Goal: Task Accomplishment & Management: Manage account settings

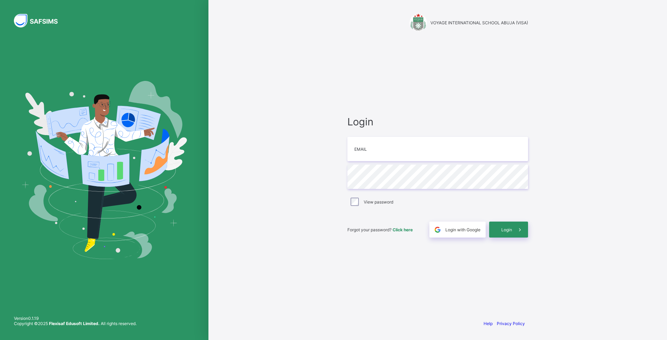
click at [509, 100] on div "Login Email Password View password Forgot your password? Click here Login with …" at bounding box center [437, 176] width 195 height 275
click at [448, 151] on input "email" at bounding box center [437, 149] width 181 height 24
type input "**********"
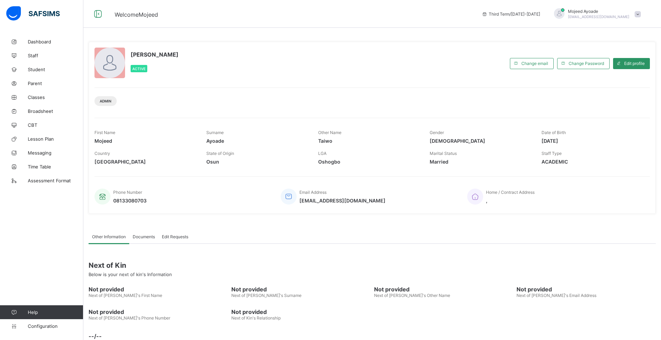
click at [372, 21] on div "Welcome Mojeed Third Term / [DATE]-[DATE] [PERSON_NAME] [EMAIL_ADDRESS][DOMAIN_…" at bounding box center [330, 14] width 661 height 28
click at [354, 16] on span "Welcome [PERSON_NAME]" at bounding box center [293, 13] width 357 height 9
click at [347, 71] on div "[PERSON_NAME] Active" at bounding box center [301, 64] width 412 height 32
click at [359, 65] on div "[PERSON_NAME] Active" at bounding box center [301, 64] width 412 height 32
click at [42, 69] on span "Student" at bounding box center [56, 70] width 56 height 6
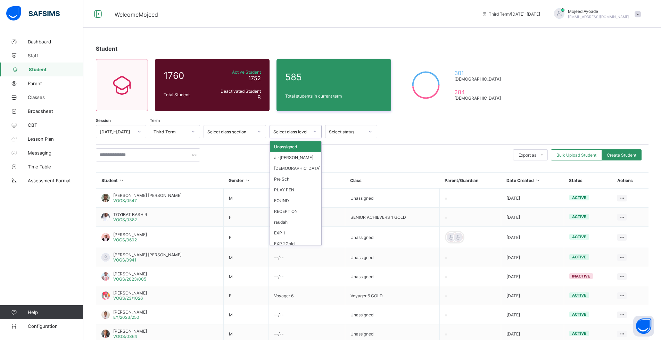
click at [304, 134] on div "Select class level" at bounding box center [290, 131] width 35 height 5
click at [286, 200] on div "SA3" at bounding box center [295, 199] width 51 height 11
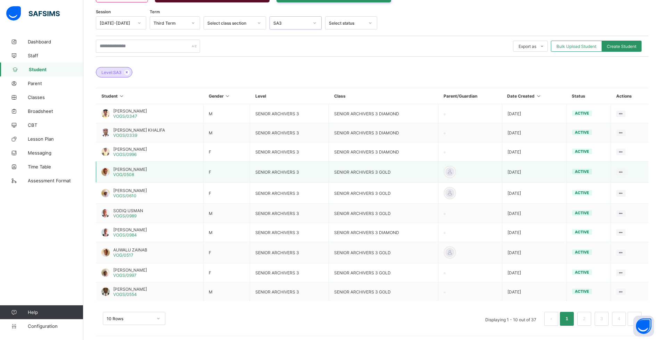
scroll to position [112, 0]
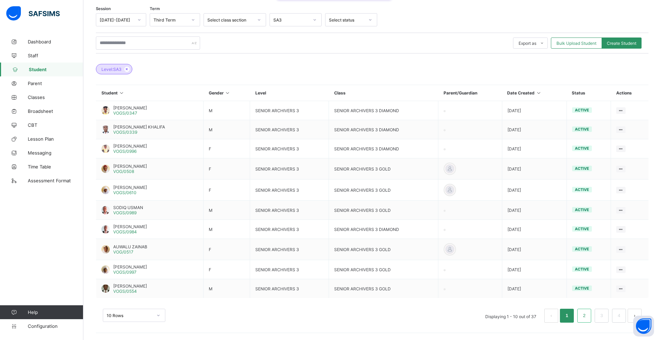
click at [588, 315] on link "2" at bounding box center [584, 315] width 7 height 9
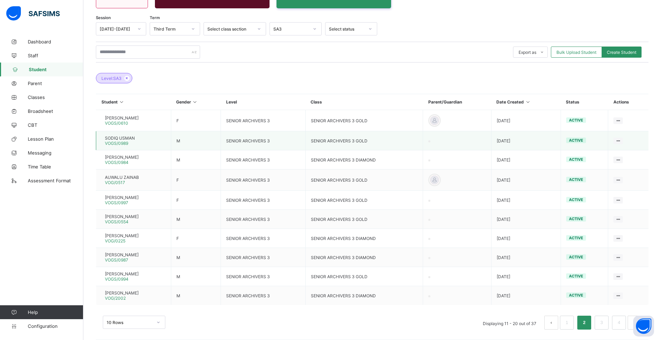
scroll to position [110, 0]
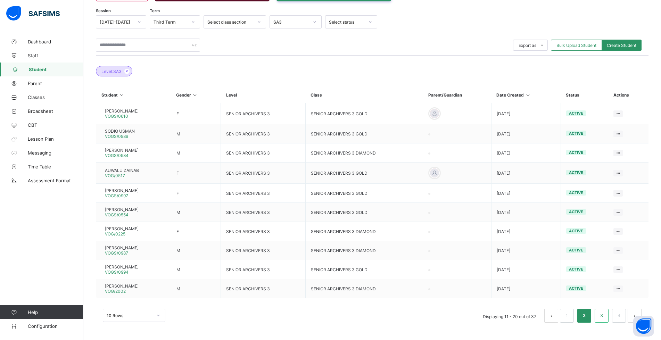
click at [605, 313] on link "3" at bounding box center [601, 315] width 7 height 9
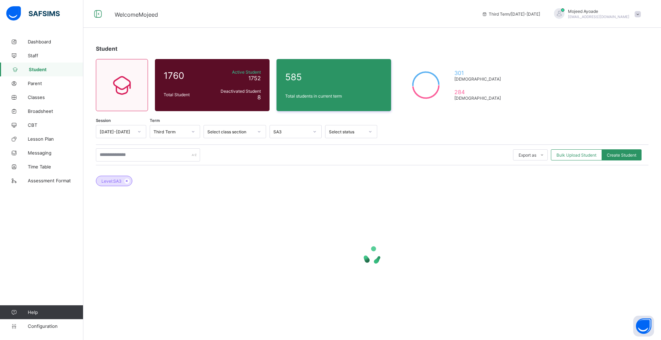
scroll to position [0, 0]
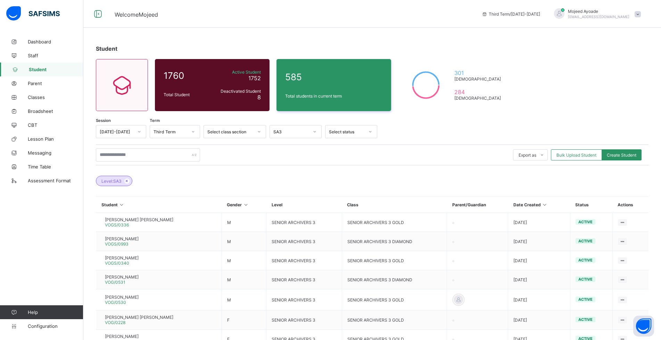
click at [400, 183] on div "Level: SA3" at bounding box center [372, 177] width 553 height 24
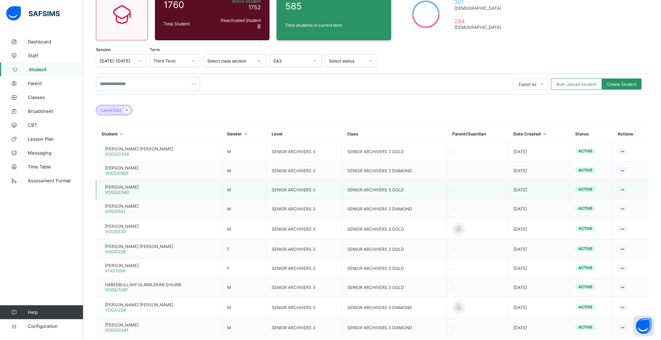
scroll to position [104, 0]
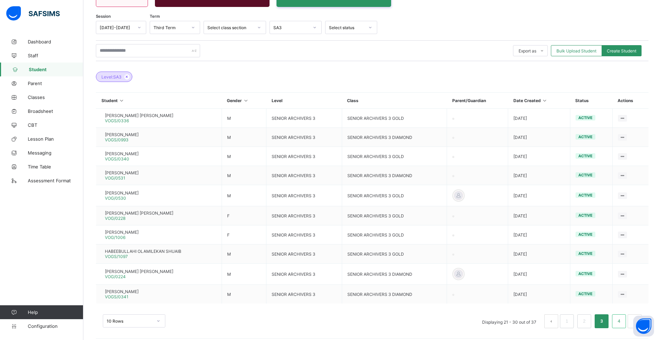
click at [622, 320] on link "4" at bounding box center [619, 321] width 7 height 9
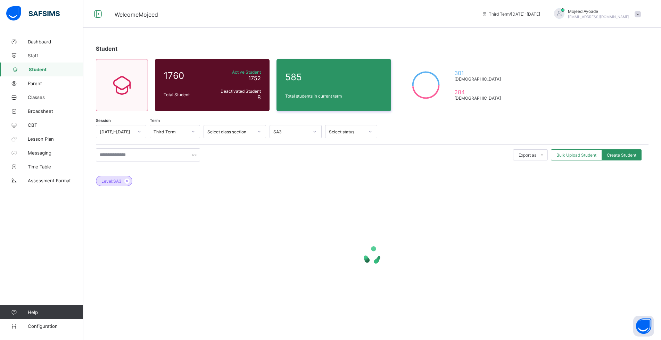
scroll to position [0, 0]
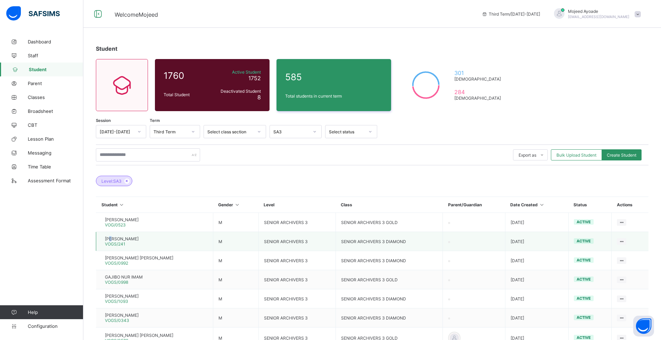
click at [121, 241] on span "[PERSON_NAME]" at bounding box center [122, 238] width 34 height 5
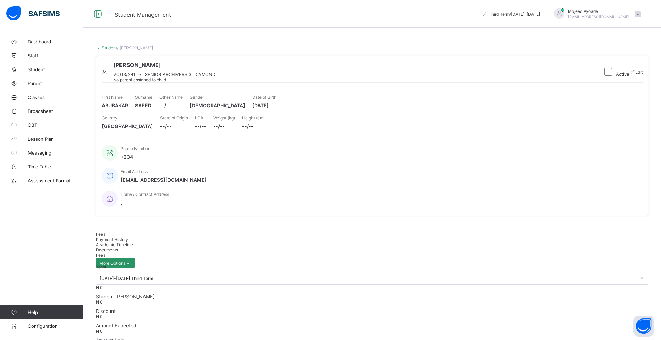
click at [133, 242] on span "Academic Timeline" at bounding box center [114, 244] width 37 height 5
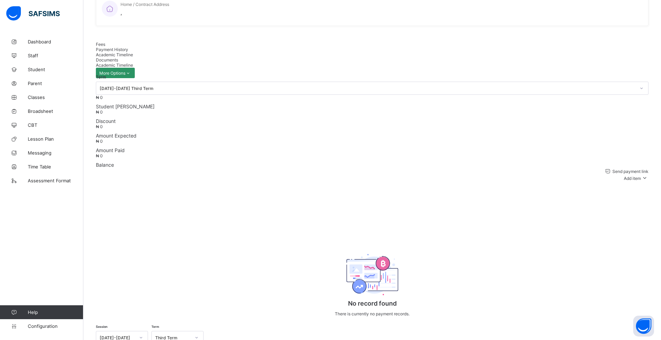
scroll to position [98, 0]
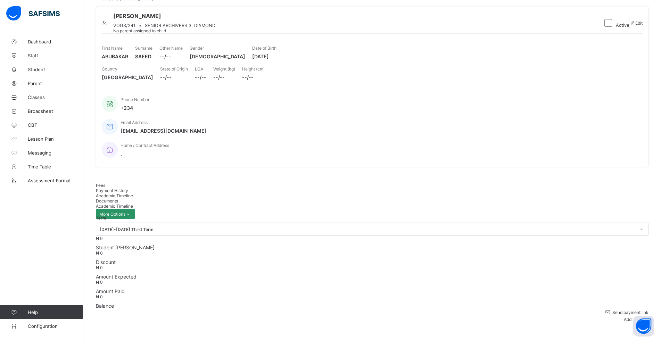
scroll to position [0, 0]
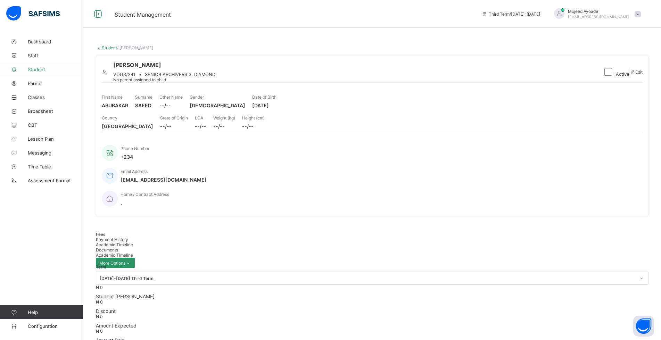
click at [37, 69] on span "Student" at bounding box center [56, 70] width 56 height 6
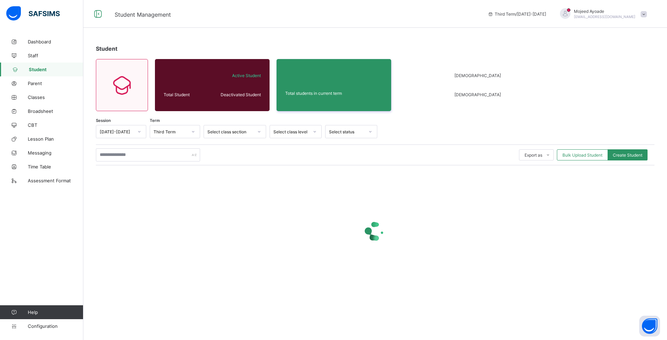
click at [304, 133] on div "Select class level" at bounding box center [290, 131] width 35 height 5
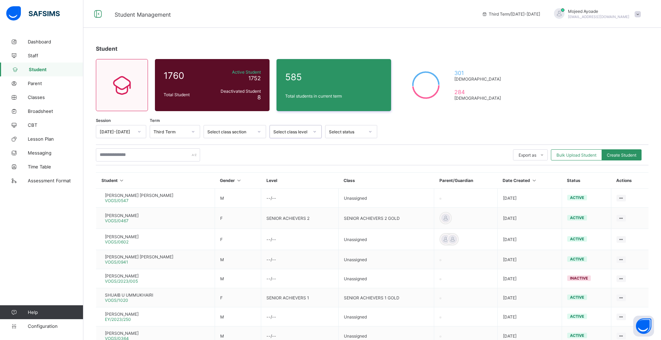
click at [299, 132] on div "Select class level" at bounding box center [290, 131] width 35 height 5
click at [308, 133] on div at bounding box center [314, 131] width 13 height 13
click at [276, 208] on div "SA3" at bounding box center [295, 210] width 51 height 11
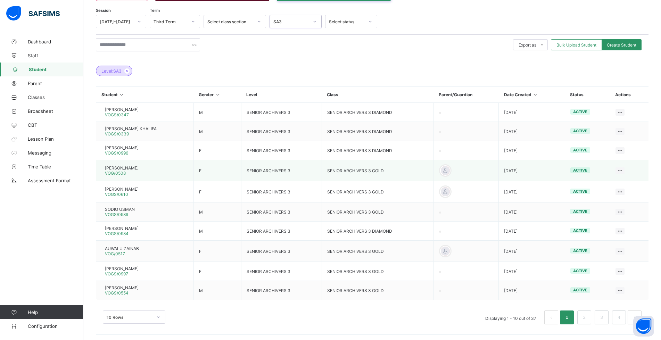
scroll to position [112, 0]
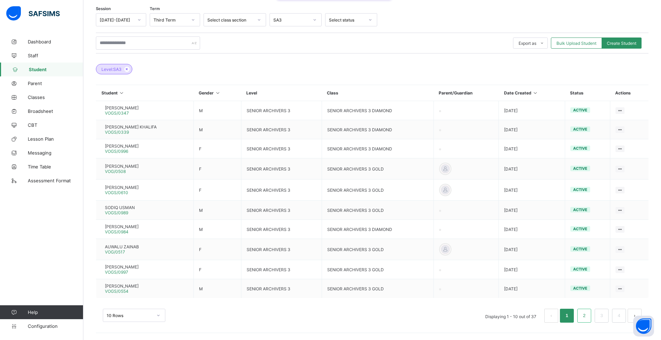
click at [587, 315] on link "2" at bounding box center [584, 315] width 7 height 9
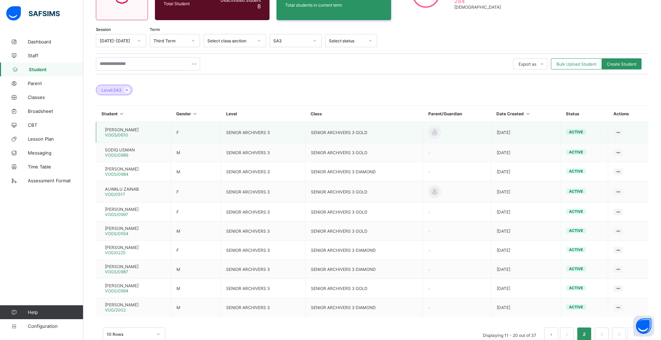
scroll to position [110, 0]
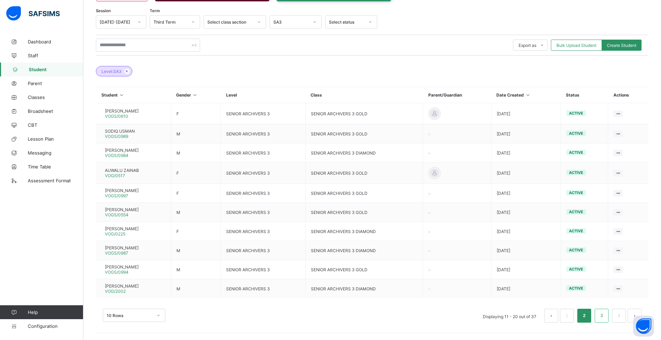
click at [605, 314] on link "3" at bounding box center [601, 315] width 7 height 9
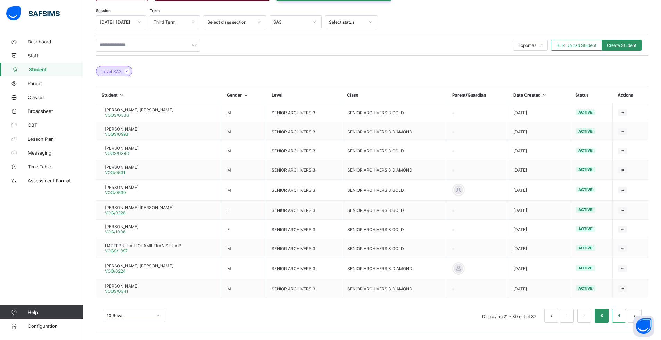
click at [620, 315] on li "4" at bounding box center [619, 316] width 14 height 14
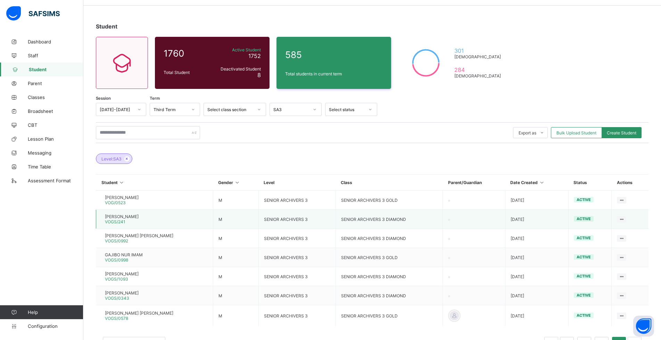
scroll to position [50, 0]
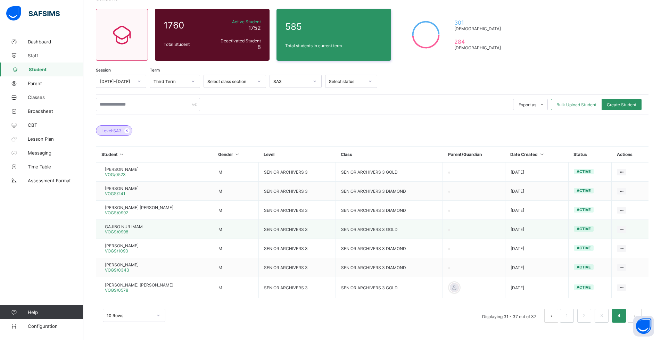
click at [128, 227] on span "GAJIBO NUR IMAM" at bounding box center [124, 226] width 38 height 5
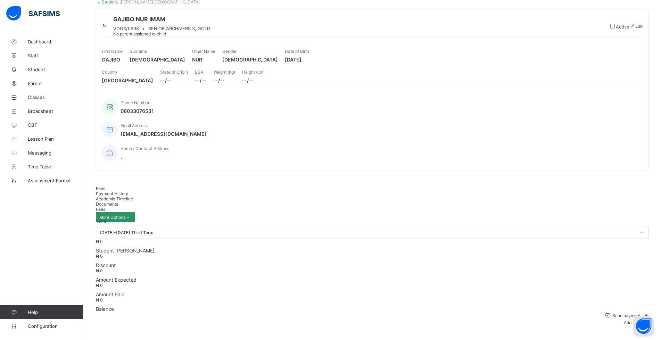
scroll to position [50, 0]
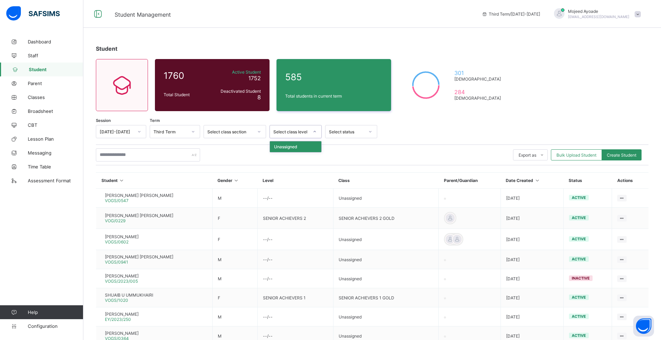
click at [299, 135] on div "Select class level" at bounding box center [289, 132] width 38 height 10
click at [283, 175] on div "SA3" at bounding box center [295, 175] width 51 height 11
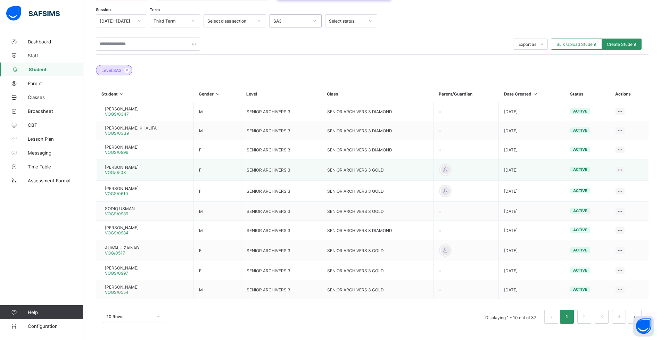
scroll to position [112, 0]
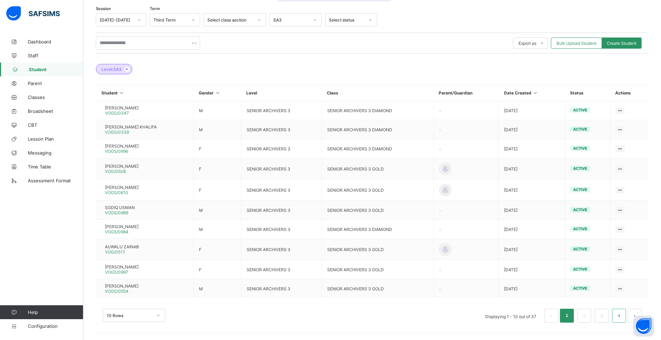
click at [622, 315] on link "4" at bounding box center [619, 315] width 7 height 9
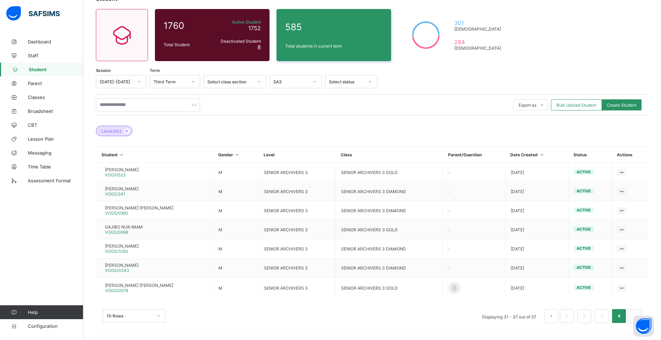
scroll to position [50, 0]
click at [137, 227] on span "GAJIBO NUR IMAM" at bounding box center [124, 226] width 38 height 5
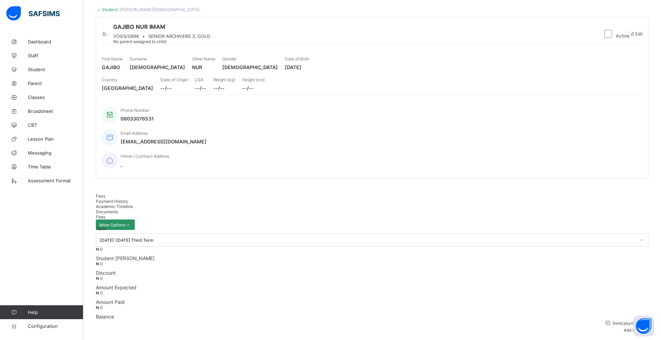
scroll to position [50, 0]
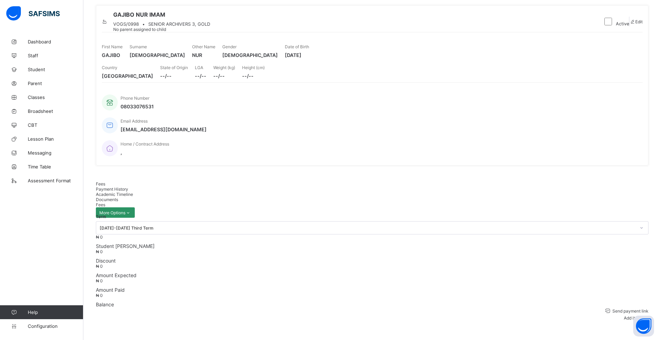
click at [341, 32] on div "GAJIBO NUR IMAM VOGS/0998 • SENIOR ARCHIVERS 3, GOLD No parent assigned to child" at bounding box center [349, 21] width 495 height 21
click at [133, 192] on span "Academic Timeline" at bounding box center [114, 194] width 37 height 5
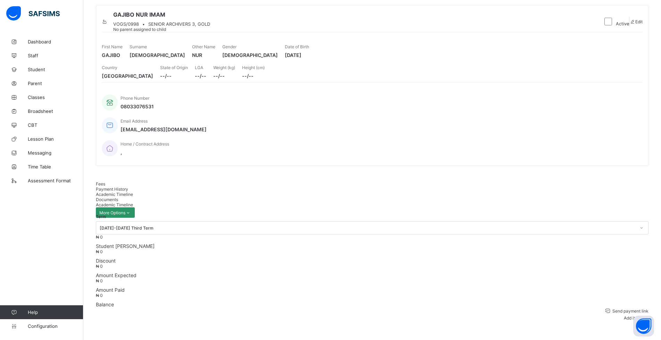
click at [636, 24] on div "Edit" at bounding box center [636, 21] width 13 height 5
type input "*"
type input "********"
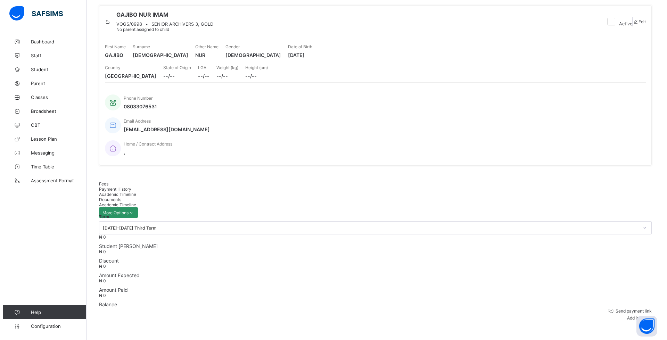
scroll to position [139, 0]
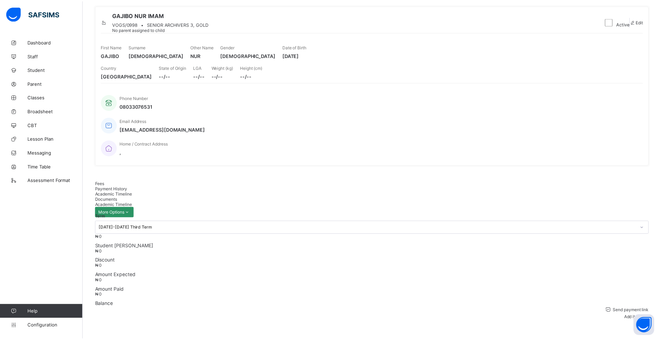
scroll to position [0, 0]
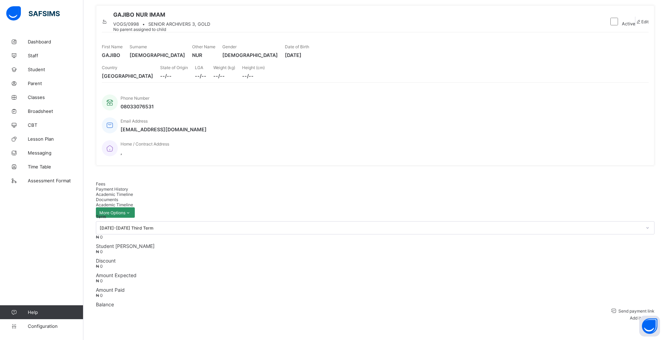
click at [108, 22] on icon at bounding box center [105, 21] width 6 height 5
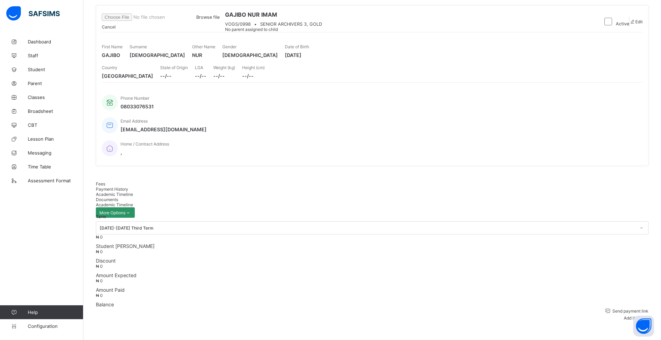
click at [220, 20] on span "Browse file" at bounding box center [207, 17] width 23 height 5
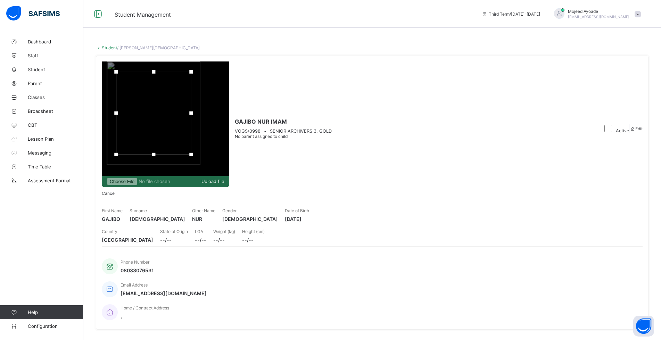
click at [229, 176] on div "Upload file" at bounding box center [166, 181] width 128 height 11
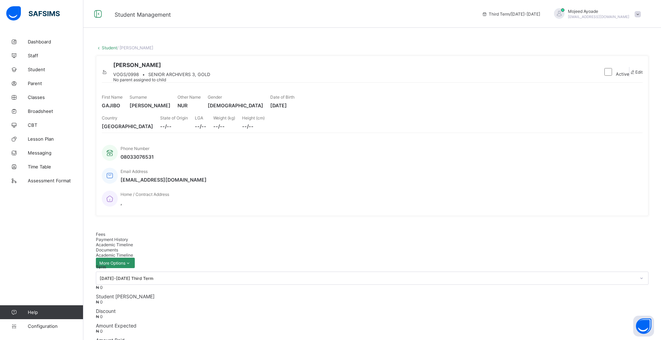
click at [374, 82] on div "[PERSON_NAME]/0998 • SENIOR ARCHIVERS 3, GOLD No parent assigned to child" at bounding box center [349, 71] width 495 height 21
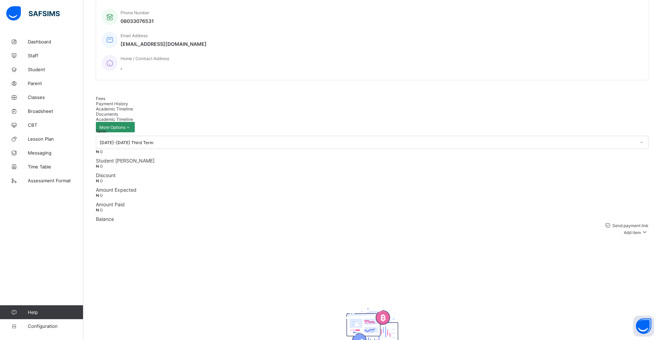
scroll to position [139, 0]
